Goal: Check status: Check status

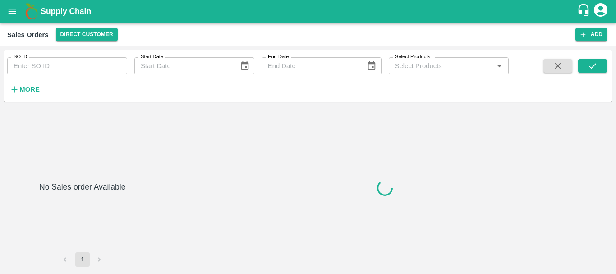
type input "604855"
